Goal: Task Accomplishment & Management: Use online tool/utility

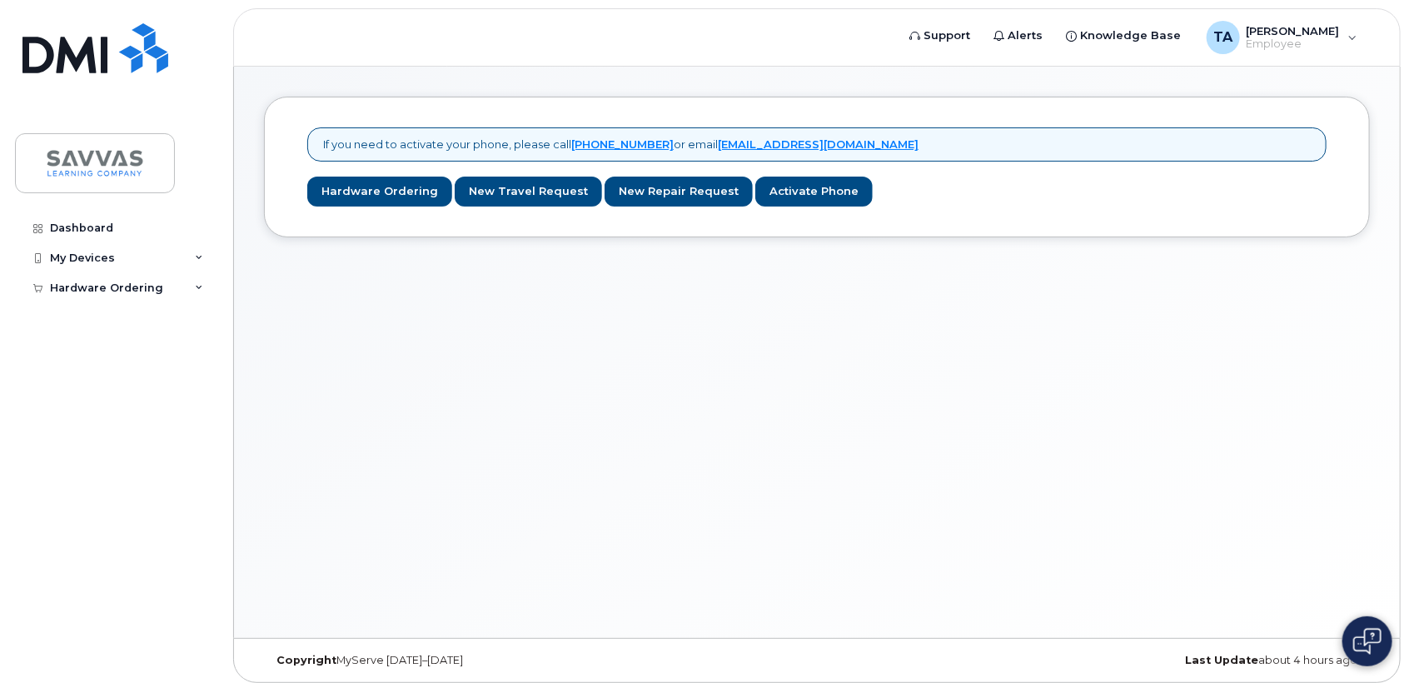
click at [1372, 643] on img at bounding box center [1367, 641] width 28 height 27
click at [919, 436] on div "If you need to activate your phone, please call 1-877-689-8289 or email mobilit…" at bounding box center [817, 352] width 1166 height 571
click at [826, 468] on div "If you need to activate your phone, please call 1-877-689-8289 or email mobilit…" at bounding box center [817, 352] width 1166 height 571
click at [1350, 630] on button at bounding box center [1367, 641] width 50 height 50
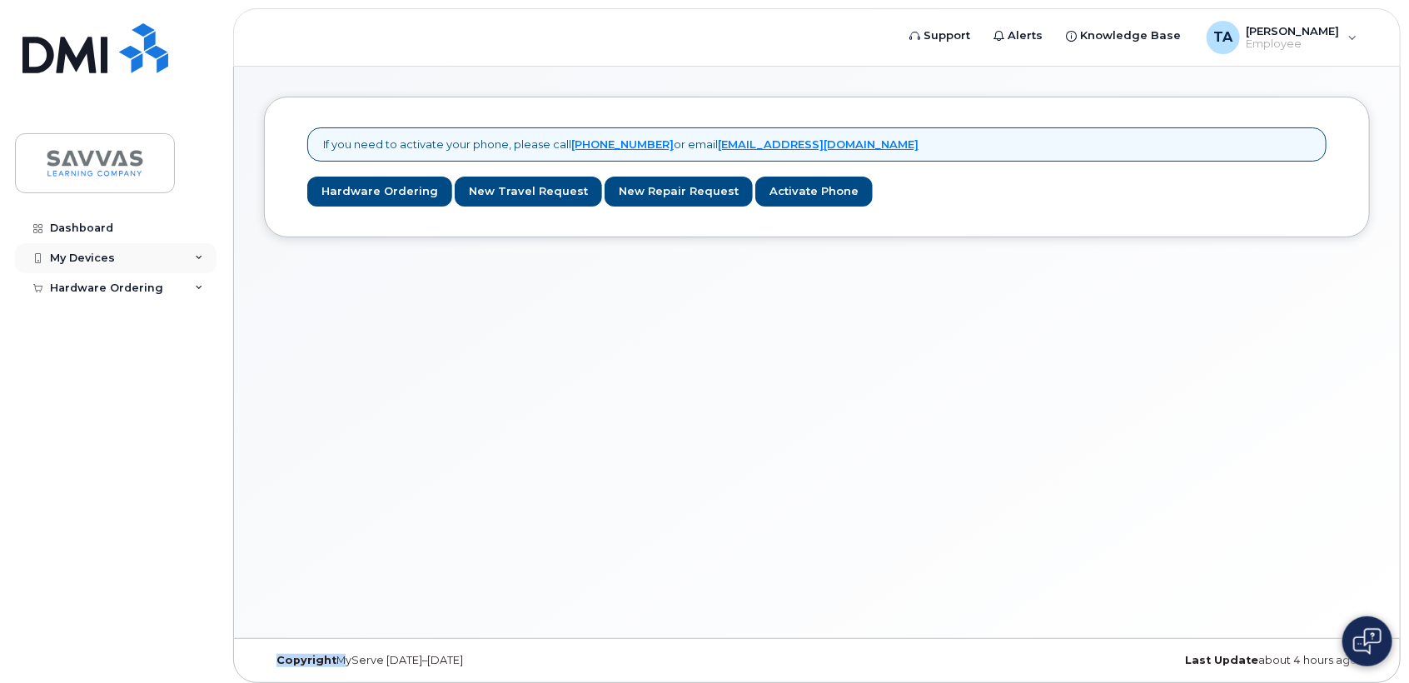
click at [183, 255] on div "My Devices" at bounding box center [116, 258] width 202 height 30
click at [193, 318] on div "Hardware Ordering" at bounding box center [116, 320] width 202 height 30
click at [133, 281] on link "Add Device" at bounding box center [130, 289] width 172 height 32
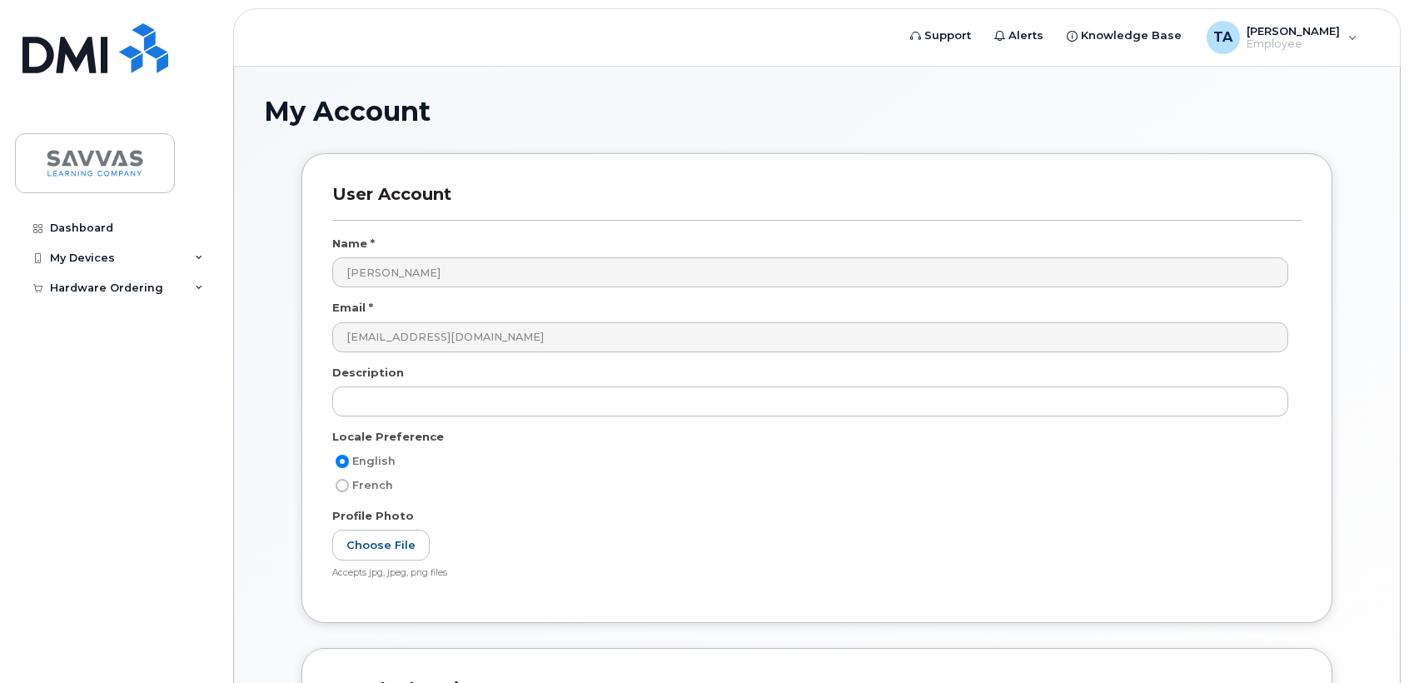
scroll to position [232, 0]
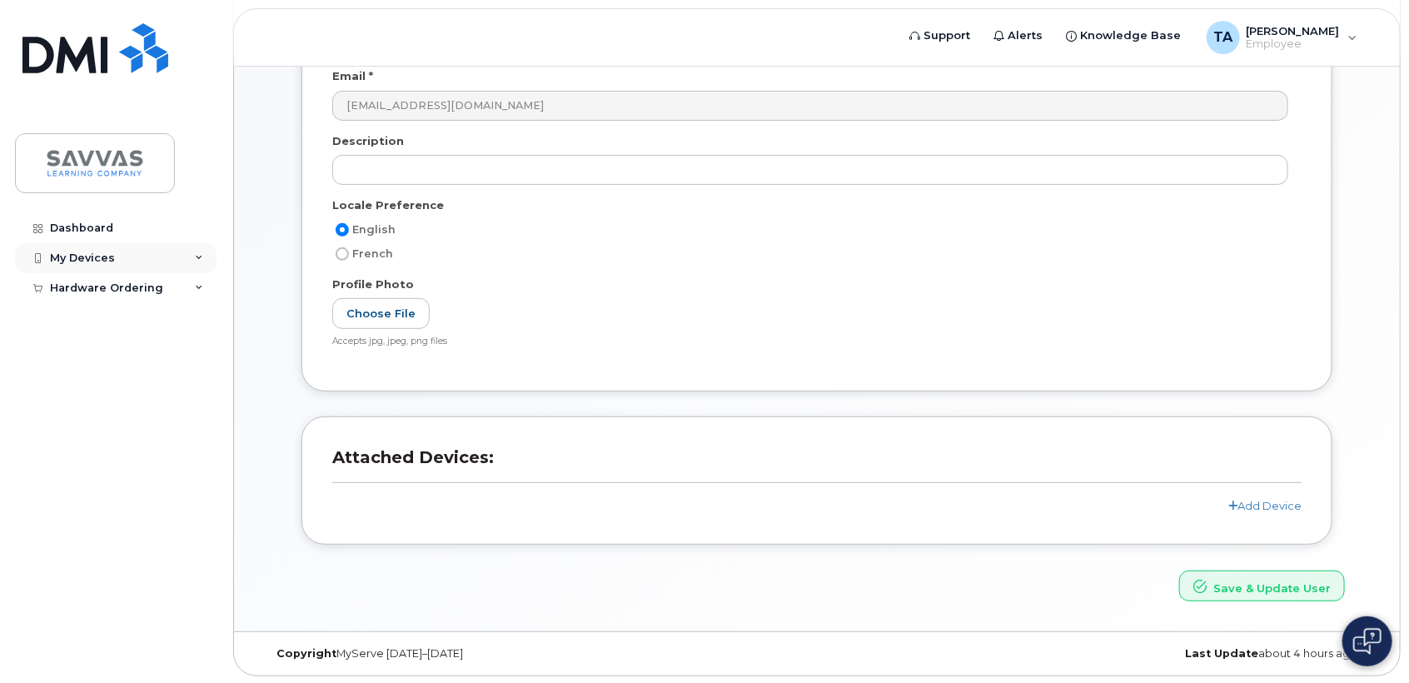
click at [180, 252] on div "My Devices" at bounding box center [116, 258] width 202 height 30
click at [102, 219] on link "Dashboard" at bounding box center [116, 228] width 202 height 30
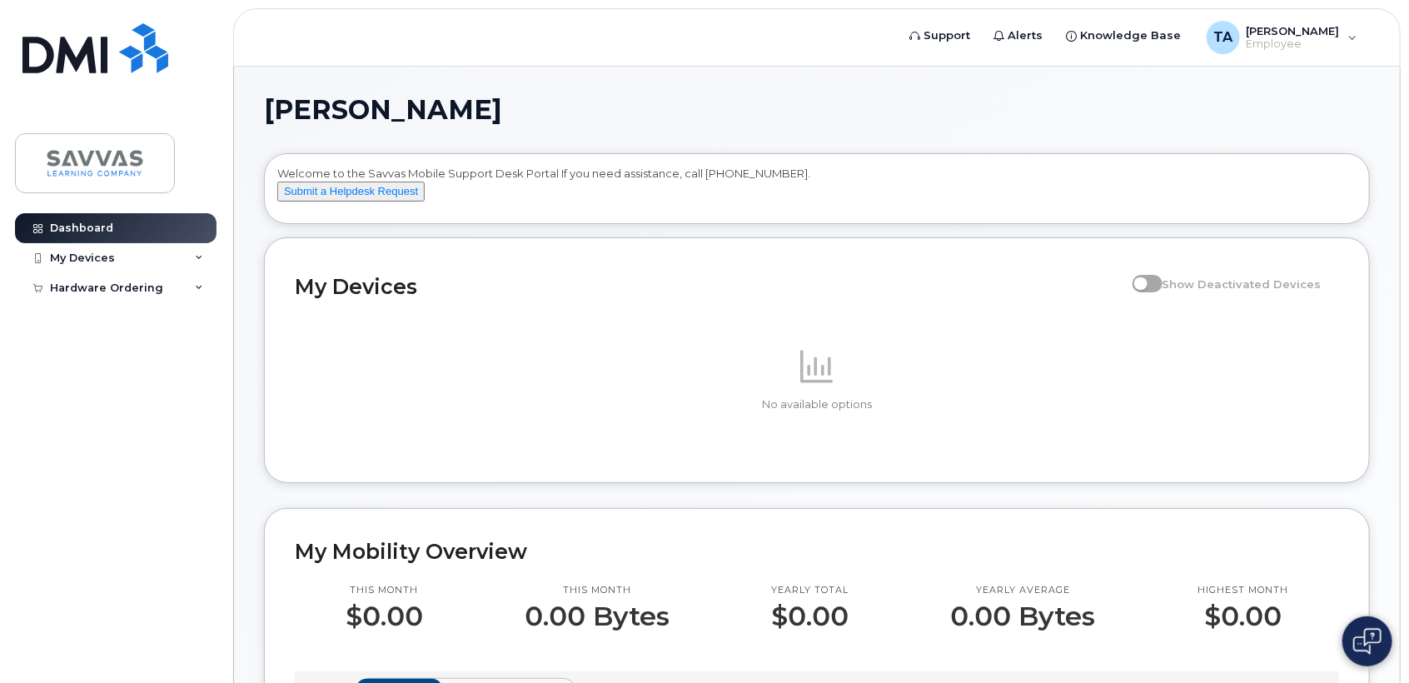
click at [700, 166] on div "Welcome to the Savvas Mobile Support Desk Portal If you need assistance, call 8…" at bounding box center [816, 192] width 1079 height 52
click at [642, 99] on h1 "[PERSON_NAME]" at bounding box center [813, 110] width 1098 height 27
click at [382, 202] on button "Submit a Helpdesk Request" at bounding box center [350, 192] width 147 height 21
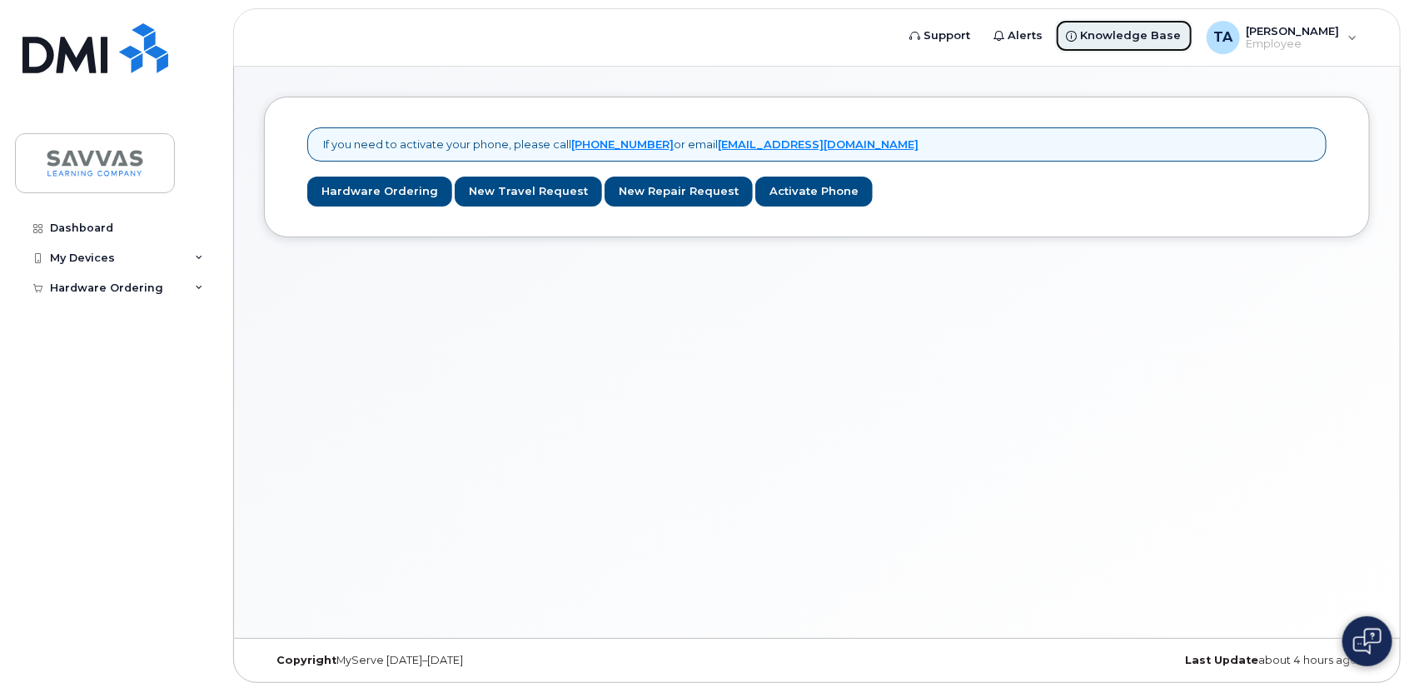
click at [1153, 36] on span "Knowledge Base" at bounding box center [1131, 35] width 101 height 17
click at [964, 35] on link "Support" at bounding box center [941, 35] width 84 height 33
